Goal: Information Seeking & Learning: Learn about a topic

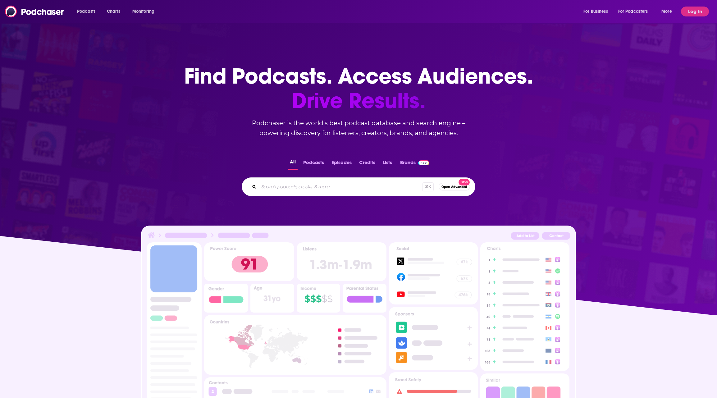
click at [289, 188] on input "Search podcasts, credits, & more..." at bounding box center [340, 187] width 163 height 10
click at [696, 14] on button "Log In" at bounding box center [695, 12] width 28 height 10
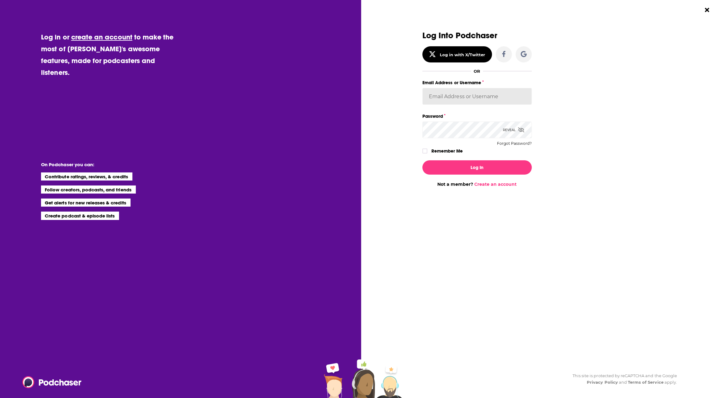
drag, startPoint x: 447, startPoint y: 89, endPoint x: 448, endPoint y: 93, distance: 4.4
click at [448, 89] on input "Email Address or Username" at bounding box center [476, 96] width 109 height 17
type input "[PERSON_NAME].[PERSON_NAME]"
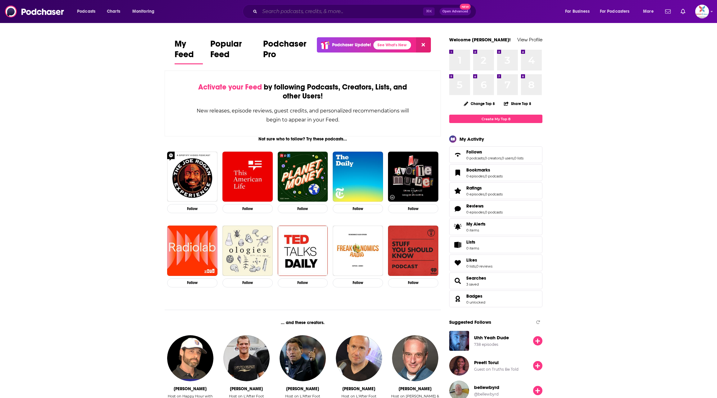
click at [306, 15] on input "Search podcasts, credits, & more..." at bounding box center [341, 12] width 163 height 10
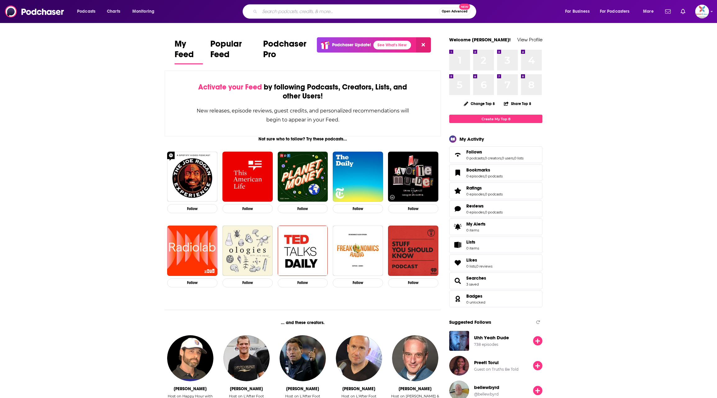
paste input "Smart Girl/Dumb Questions"
click at [288, 10] on input "Smart Girl/Dumb Questions" at bounding box center [343, 12] width 167 height 10
type input "Smart Girl Dumb Questions"
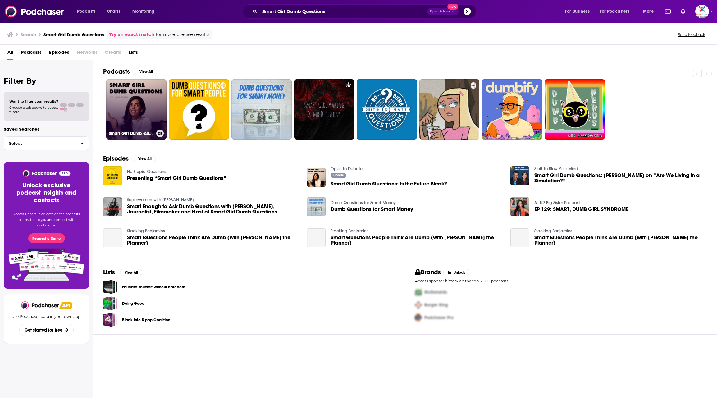
click at [142, 113] on link "Smart Girl Dumb Questions" at bounding box center [136, 109] width 60 height 60
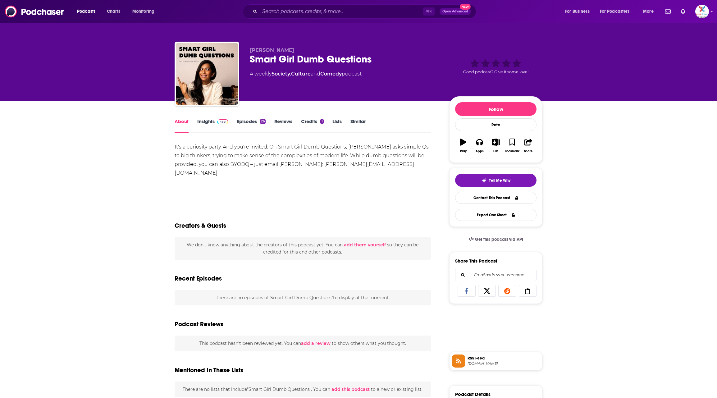
scroll to position [1, 0]
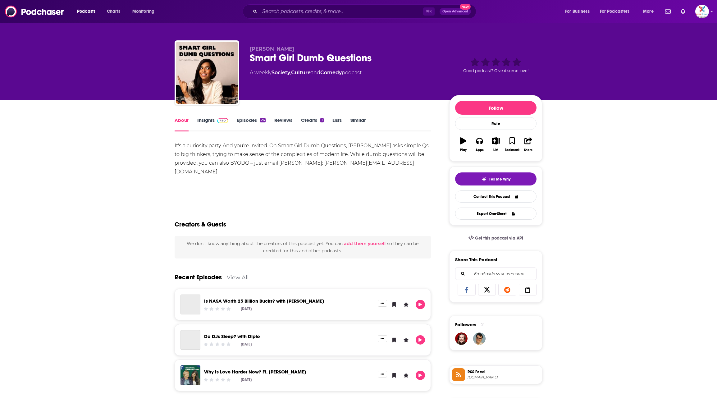
click at [217, 122] on span at bounding box center [221, 120] width 13 height 6
